Goal: Task Accomplishment & Management: Manage account settings

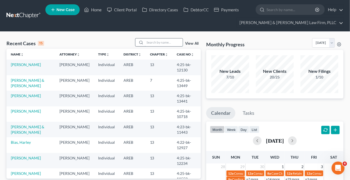
click at [149, 42] on input "search" at bounding box center [164, 42] width 38 height 8
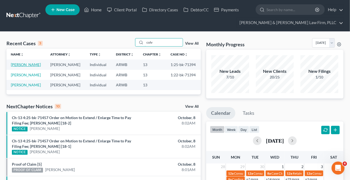
type input "colv"
click at [21, 65] on link "[PERSON_NAME]" at bounding box center [26, 64] width 30 height 5
select select "1"
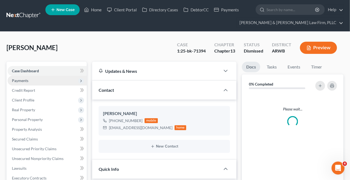
click at [26, 81] on span "Payments" at bounding box center [20, 80] width 16 height 5
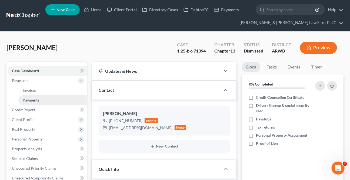
click at [33, 99] on span "Payments" at bounding box center [31, 99] width 16 height 5
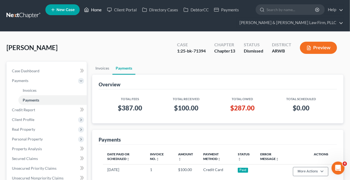
click at [97, 6] on link "Home" at bounding box center [92, 10] width 23 height 10
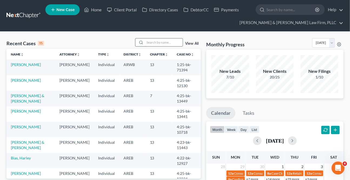
click at [151, 45] on input "search" at bounding box center [164, 42] width 38 height 8
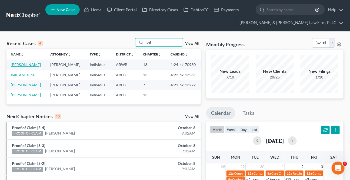
type input "bel"
click at [32, 65] on link "[PERSON_NAME]" at bounding box center [26, 64] width 30 height 5
select select "9"
select select "2"
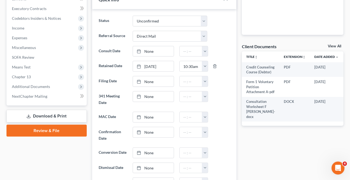
scroll to position [172, 0]
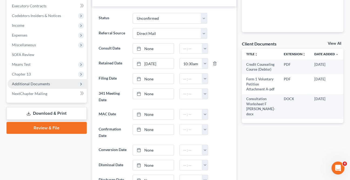
click at [35, 85] on span "Additional Documents" at bounding box center [31, 83] width 38 height 5
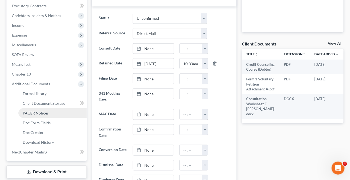
click at [29, 112] on span "PACER Notices" at bounding box center [36, 112] width 26 height 5
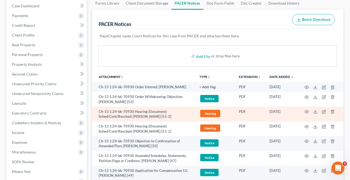
scroll to position [73, 0]
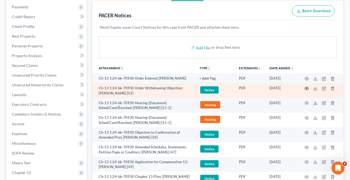
click at [306, 86] on icon "button" at bounding box center [306, 88] width 4 height 4
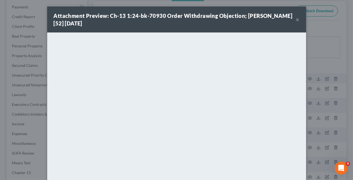
click at [296, 18] on button "×" at bounding box center [298, 19] width 4 height 6
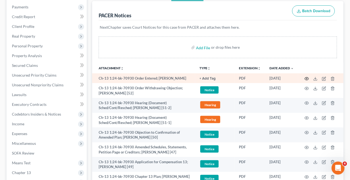
click at [308, 76] on icon "button" at bounding box center [306, 78] width 4 height 4
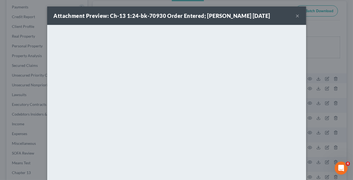
click at [296, 15] on button "×" at bounding box center [298, 15] width 4 height 6
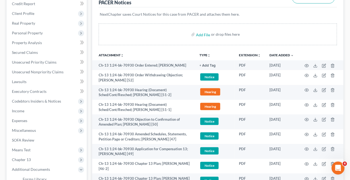
scroll to position [123, 0]
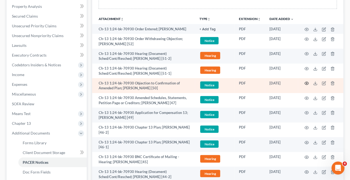
click at [306, 83] on circle "button" at bounding box center [306, 83] width 1 height 1
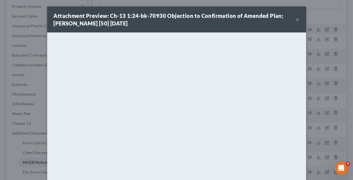
click at [296, 18] on button "×" at bounding box center [298, 19] width 4 height 6
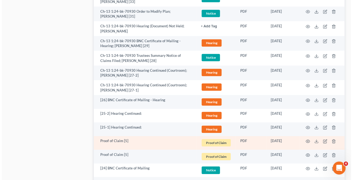
scroll to position [613, 0]
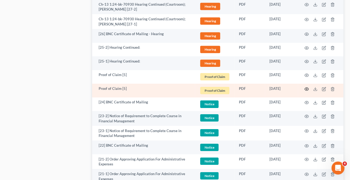
click at [307, 87] on icon "button" at bounding box center [306, 89] width 4 height 4
